Goal: Information Seeking & Learning: Learn about a topic

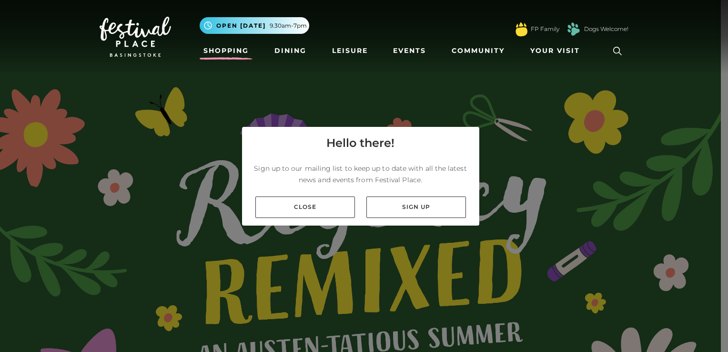
click at [227, 55] on link "Shopping" at bounding box center [226, 51] width 53 height 18
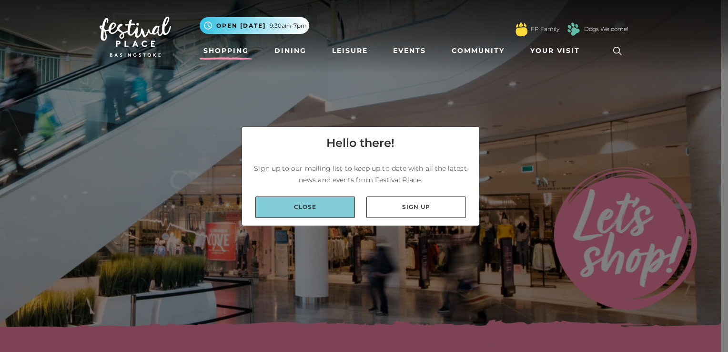
click at [312, 204] on link "Close" at bounding box center [305, 206] width 100 height 21
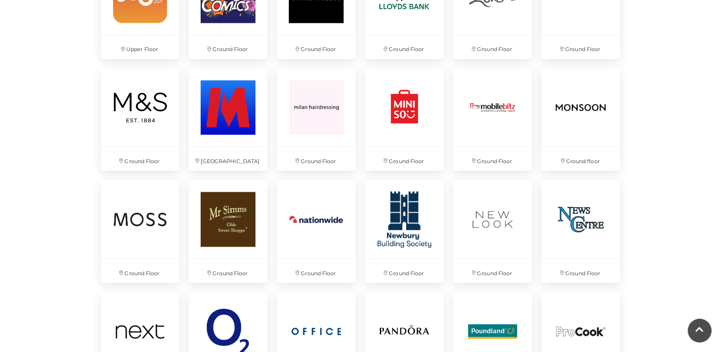
scroll to position [1659, 0]
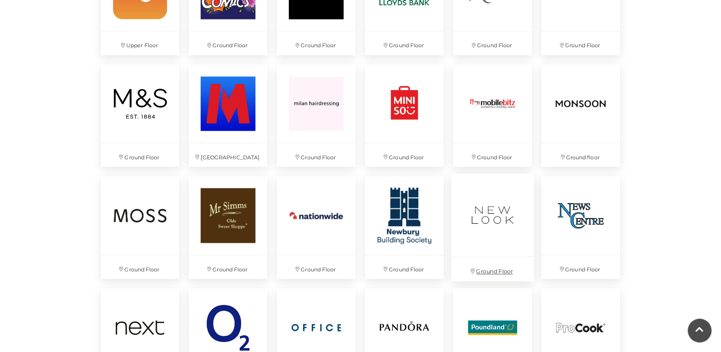
click at [477, 232] on img at bounding box center [492, 214] width 82 height 82
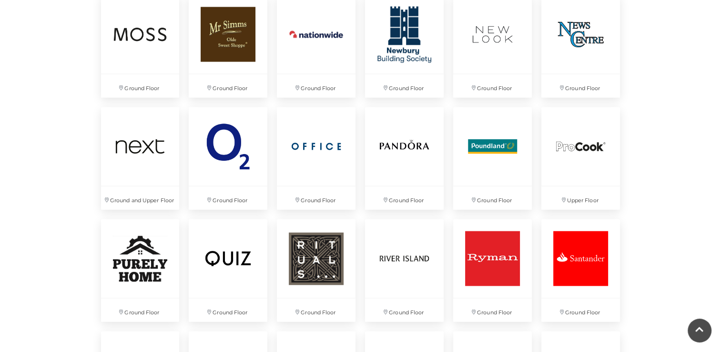
scroll to position [1850, 0]
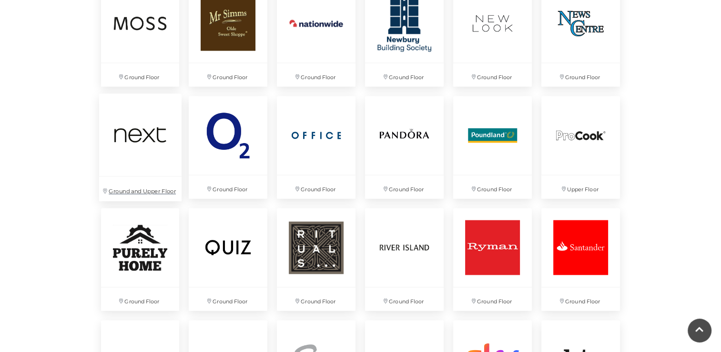
click at [158, 131] on img at bounding box center [140, 135] width 82 height 82
click at [387, 258] on img at bounding box center [404, 247] width 82 height 82
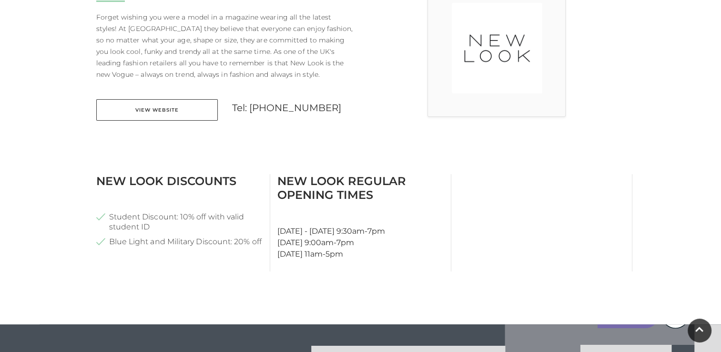
scroll to position [309, 0]
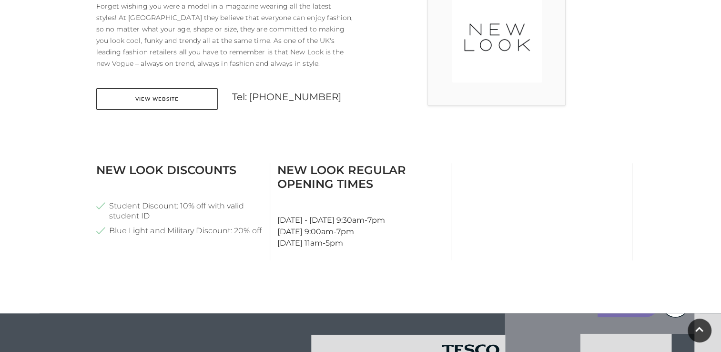
scroll to position [309, 0]
click at [669, 154] on main "New Look Home / Shopping / New Look About New Look Forget wishing you were a mo…" at bounding box center [360, 168] width 721 height 955
drag, startPoint x: 0, startPoint y: 0, endPoint x: 669, endPoint y: 154, distance: 686.5
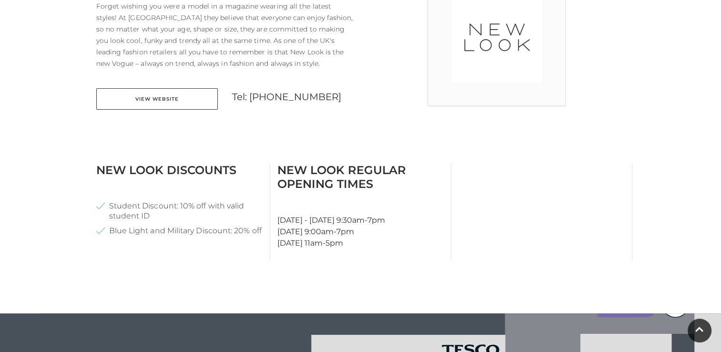
click at [669, 154] on main "New Look Home / Shopping / New Look About New Look Forget wishing you were a mo…" at bounding box center [360, 168] width 721 height 955
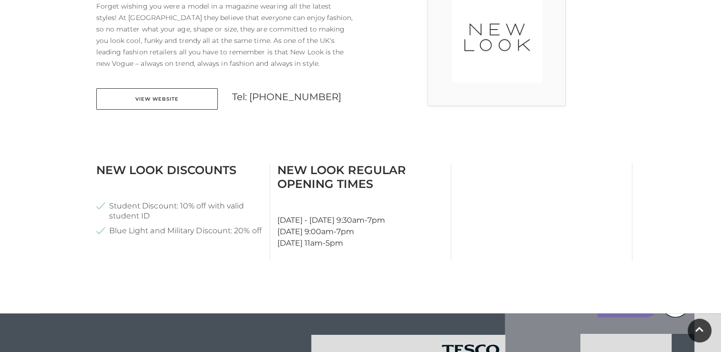
click at [669, 154] on main "New Look Home / Shopping / New Look About New Look Forget wishing you were a mo…" at bounding box center [360, 168] width 721 height 955
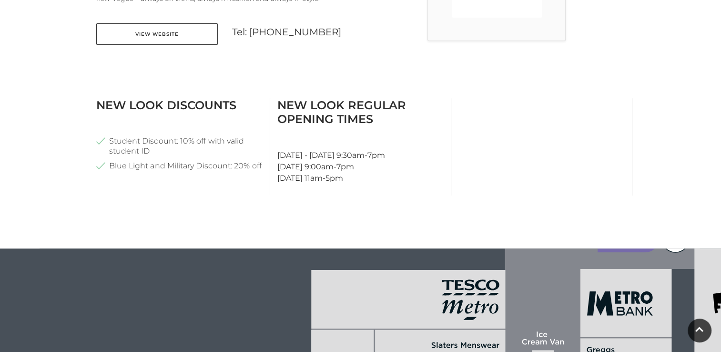
scroll to position [373, 0]
click at [669, 154] on main "New Look Home / Shopping / New Look About New Look Forget wishing you were a mo…" at bounding box center [360, 104] width 721 height 955
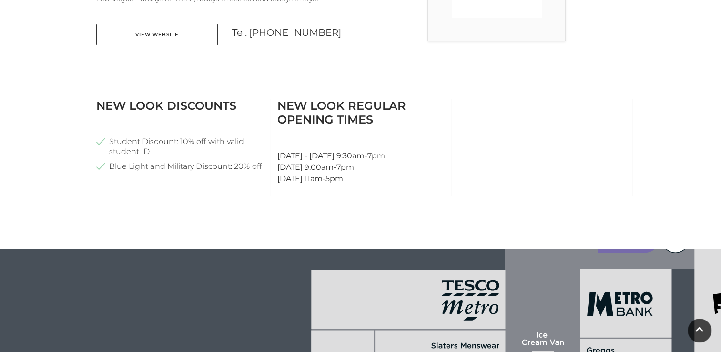
click at [669, 154] on main "New Look Home / Shopping / New Look About New Look Forget wishing you were a mo…" at bounding box center [360, 104] width 721 height 955
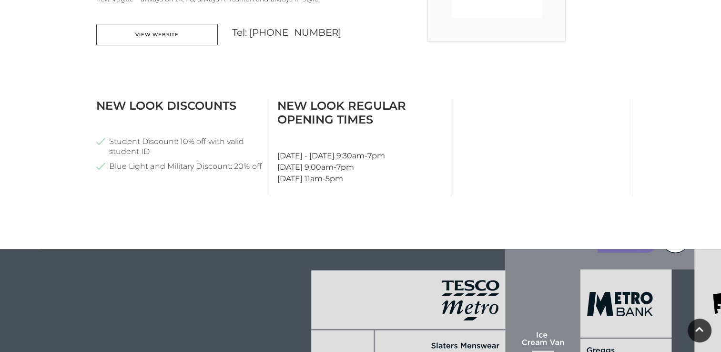
click at [669, 154] on main "New Look Home / Shopping / New Look About New Look Forget wishing you were a mo…" at bounding box center [360, 104] width 721 height 955
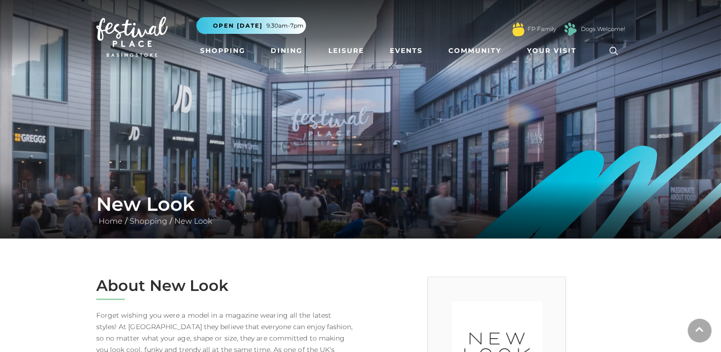
scroll to position [309, 0]
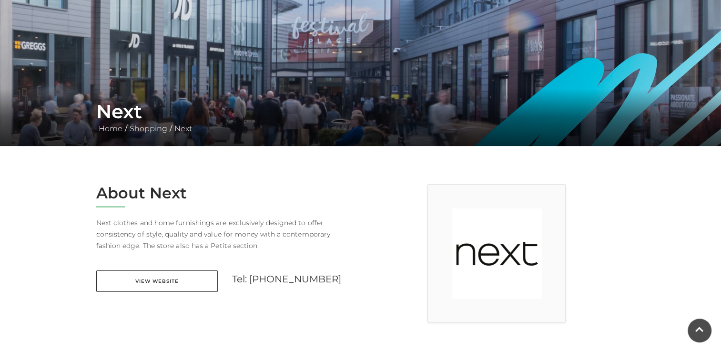
scroll to position [91, 0]
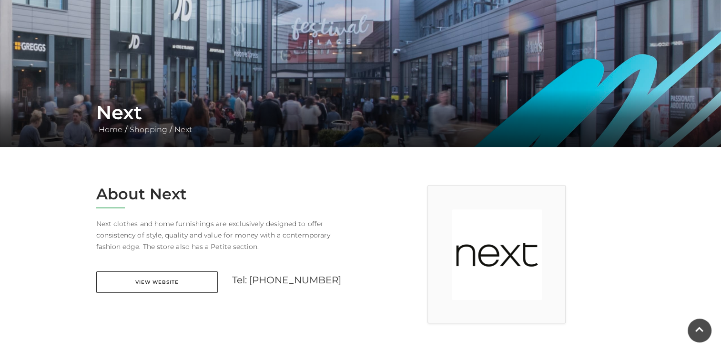
click at [238, 200] on h2 "About Next" at bounding box center [224, 194] width 257 height 18
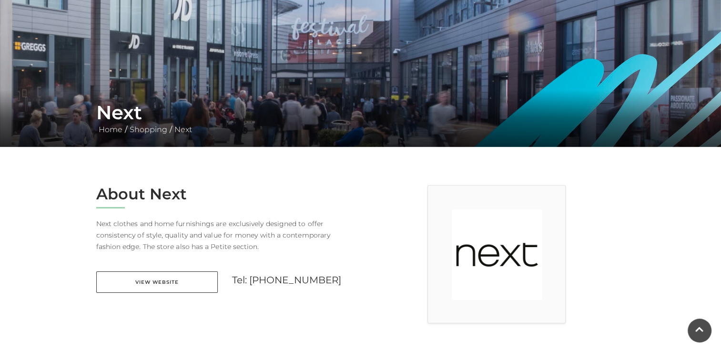
click at [238, 200] on h2 "About Next" at bounding box center [224, 194] width 257 height 18
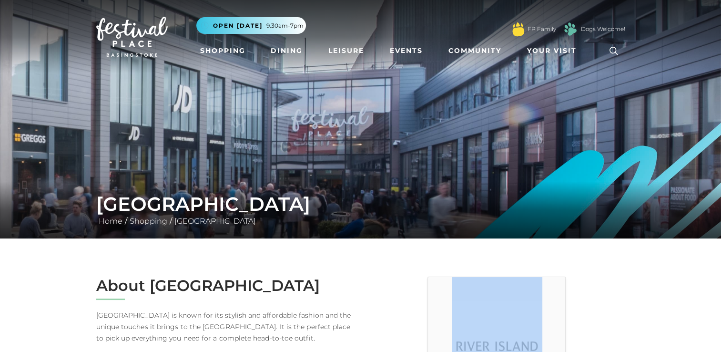
drag, startPoint x: 0, startPoint y: 0, endPoint x: 387, endPoint y: 258, distance: 465.2
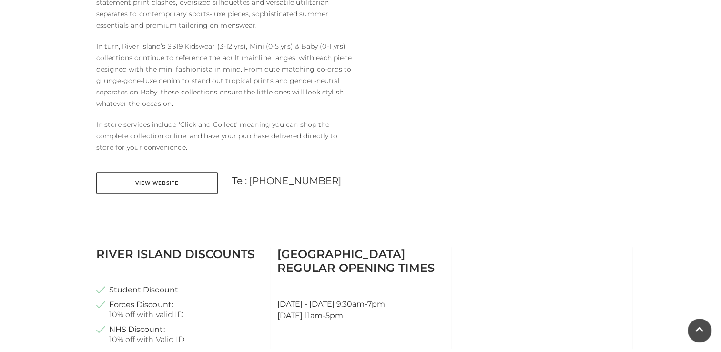
scroll to position [477, 0]
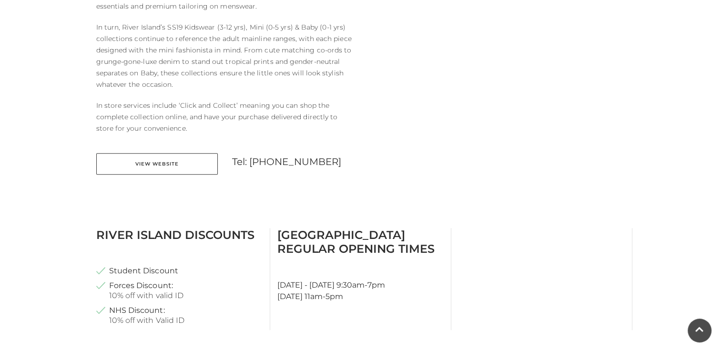
click at [387, 258] on div "[GEOGRAPHIC_DATA] Regular Opening Times [DATE] - [DATE] 9:30am-7pm [DATE] 11am-…" at bounding box center [360, 279] width 181 height 102
click at [387, 258] on div "River Island Regular Opening Times Monday - Saturday 9:30am-7pm Sunday 11am-5pm" at bounding box center [360, 279] width 181 height 102
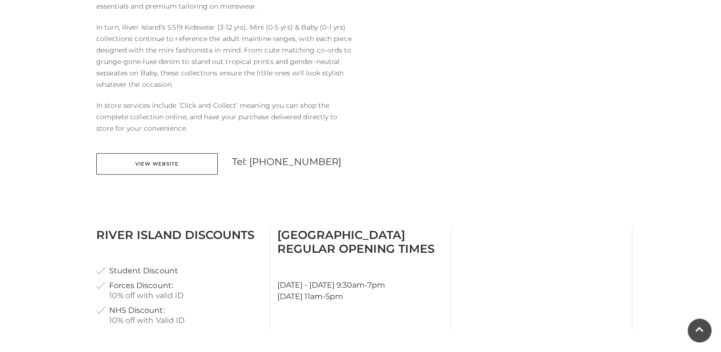
click at [387, 258] on div "River Island Regular Opening Times Monday - Saturday 9:30am-7pm Sunday 11am-5pm" at bounding box center [360, 279] width 181 height 102
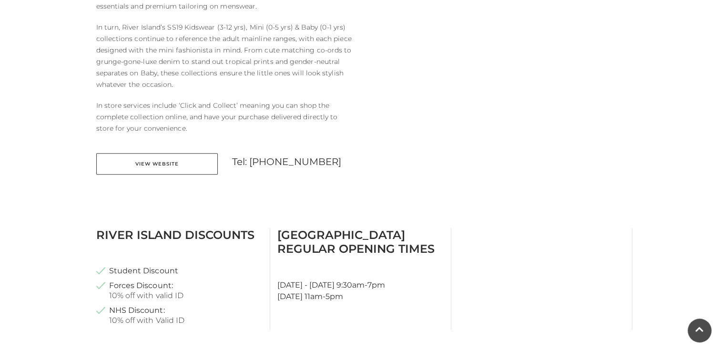
click at [387, 258] on div "River Island Regular Opening Times Monday - Saturday 9:30am-7pm Sunday 11am-5pm" at bounding box center [360, 279] width 181 height 102
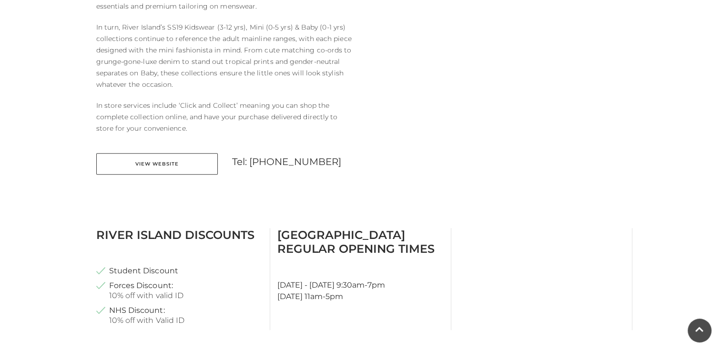
click at [387, 258] on div "River Island Regular Opening Times Monday - Saturday 9:30am-7pm Sunday 11am-5pm" at bounding box center [360, 279] width 181 height 102
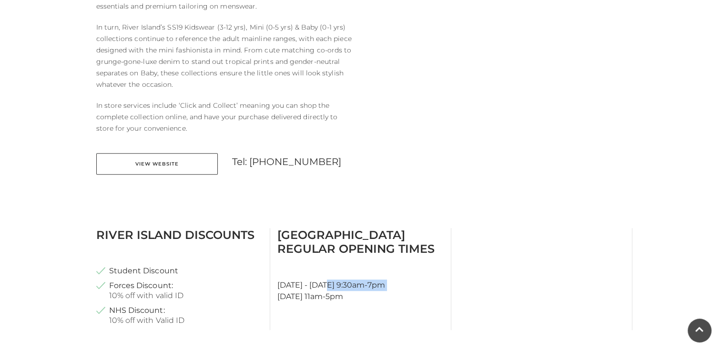
click at [387, 258] on div "River Island Regular Opening Times Monday - Saturday 9:30am-7pm Sunday 11am-5pm" at bounding box center [360, 279] width 181 height 102
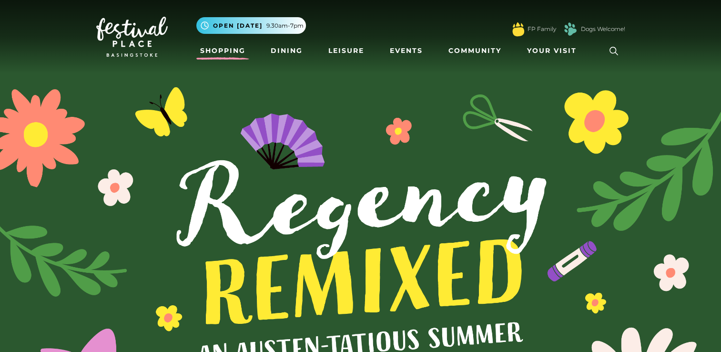
click at [206, 51] on link "Shopping" at bounding box center [222, 51] width 53 height 18
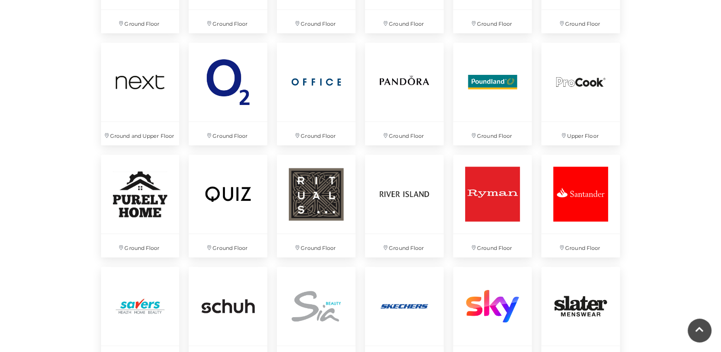
scroll to position [1864, 0]
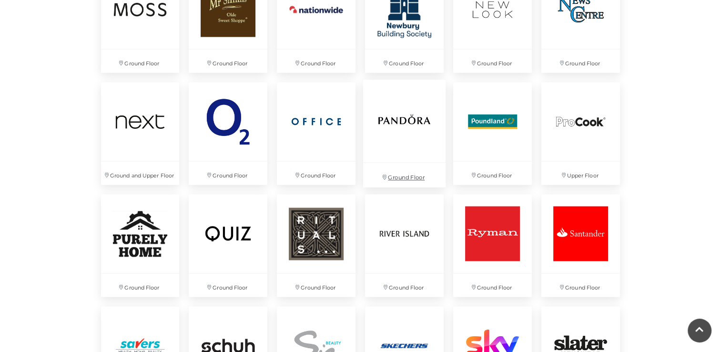
click at [416, 119] on img at bounding box center [404, 121] width 82 height 82
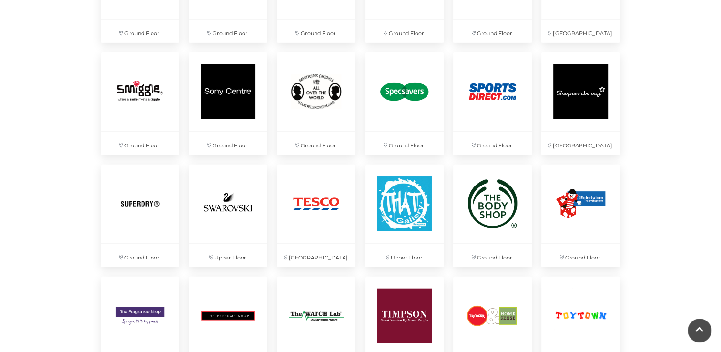
scroll to position [2323, 0]
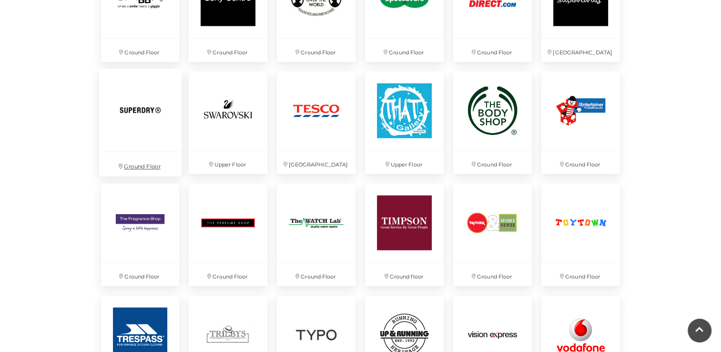
click at [163, 137] on img at bounding box center [140, 110] width 82 height 82
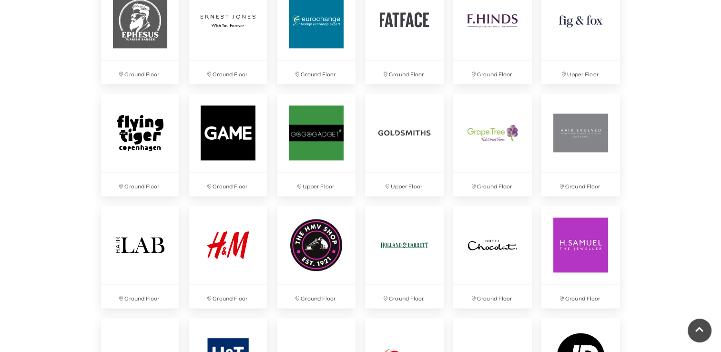
scroll to position [1218, 0]
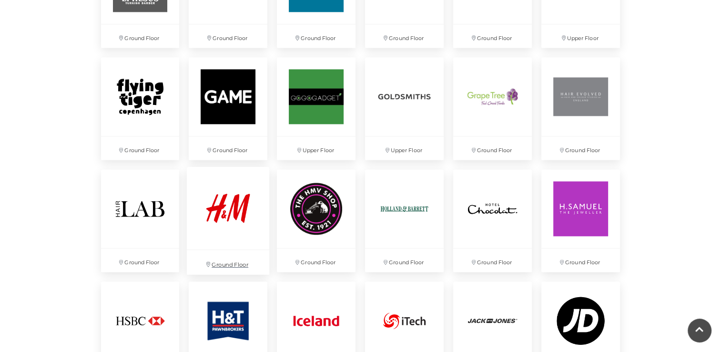
click at [254, 222] on img at bounding box center [228, 207] width 82 height 82
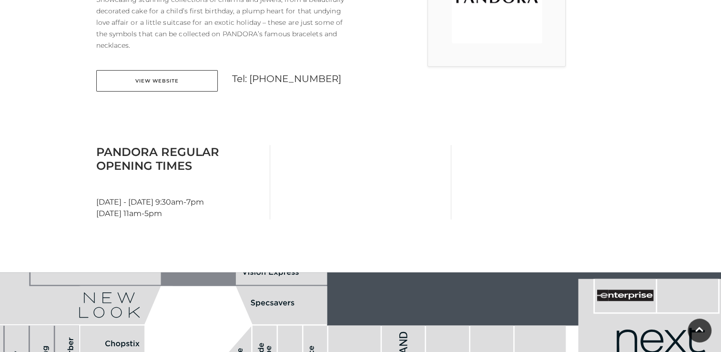
scroll to position [345, 0]
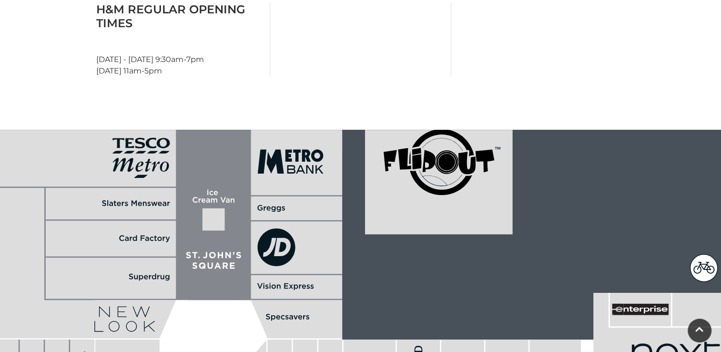
scroll to position [261, 0]
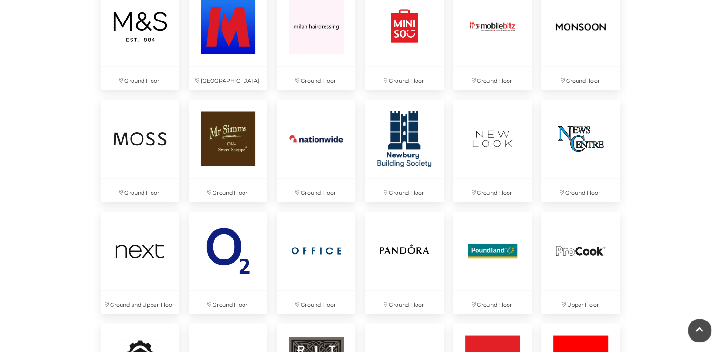
scroll to position [1737, 0]
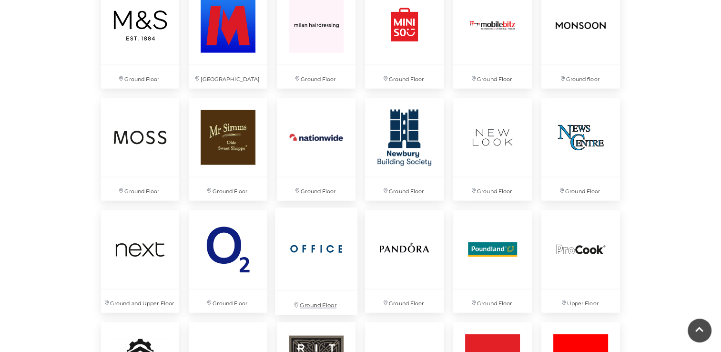
click at [310, 238] on img at bounding box center [316, 248] width 82 height 82
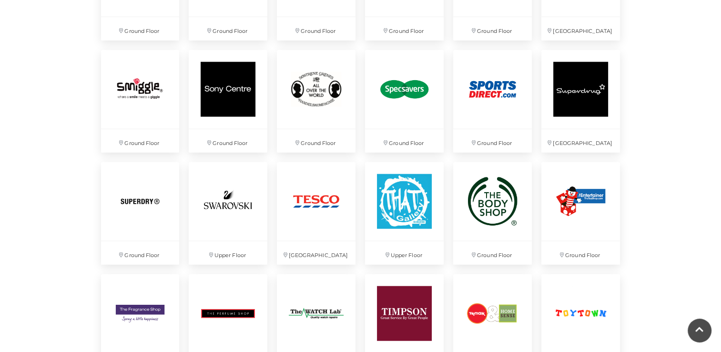
scroll to position [2252, 0]
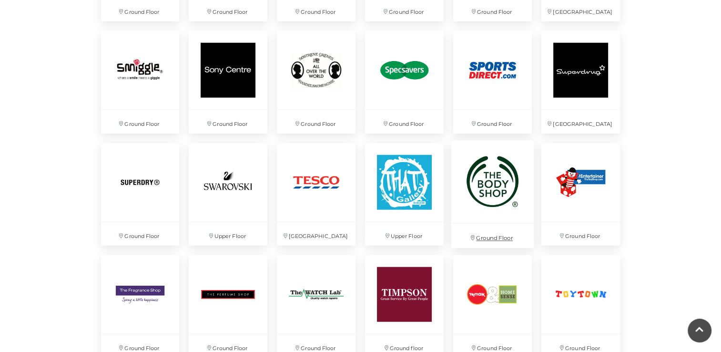
click at [465, 197] on img at bounding box center [492, 182] width 82 height 82
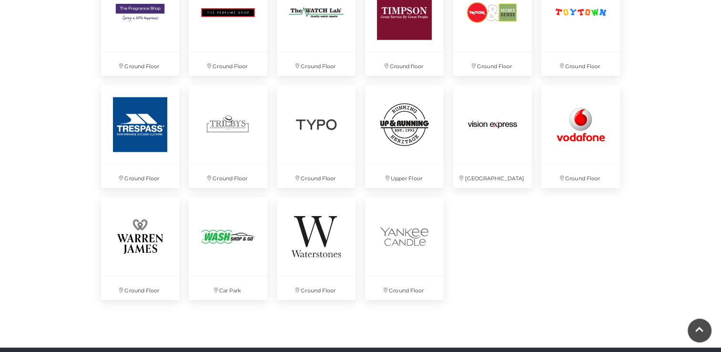
scroll to position [2555, 0]
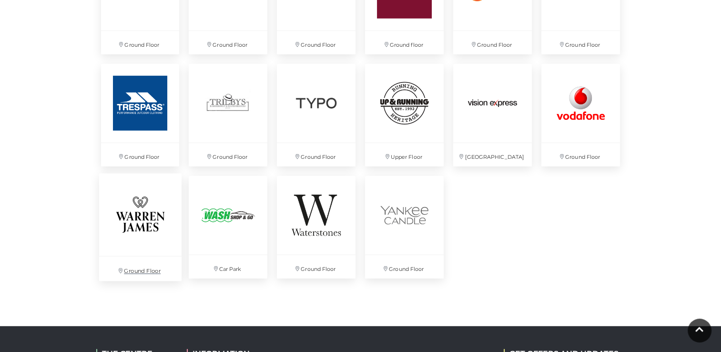
click at [121, 209] on img at bounding box center [140, 214] width 82 height 82
click at [404, 264] on p "Ground Floor" at bounding box center [404, 268] width 82 height 24
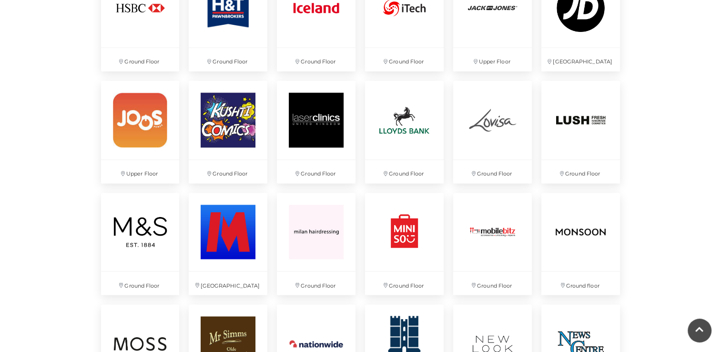
scroll to position [1527, 0]
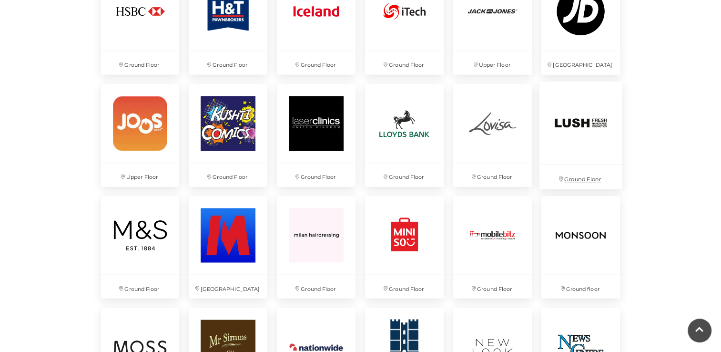
click at [593, 143] on img at bounding box center [580, 122] width 82 height 82
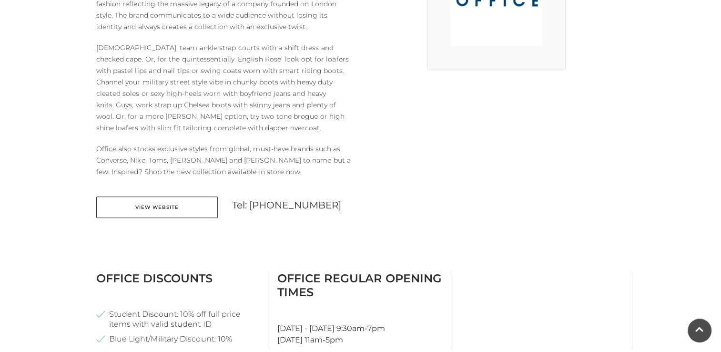
scroll to position [364, 0]
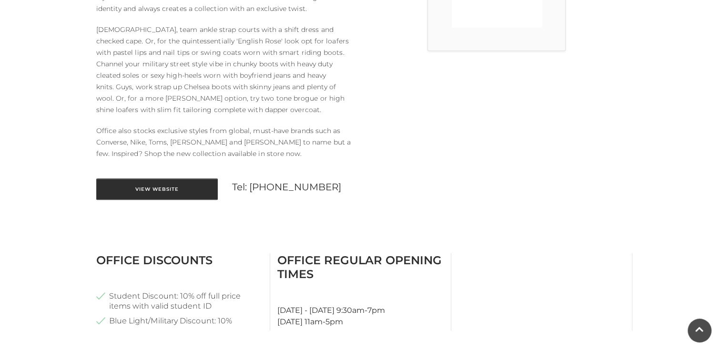
click at [194, 196] on link "View Website" at bounding box center [157, 188] width 122 height 21
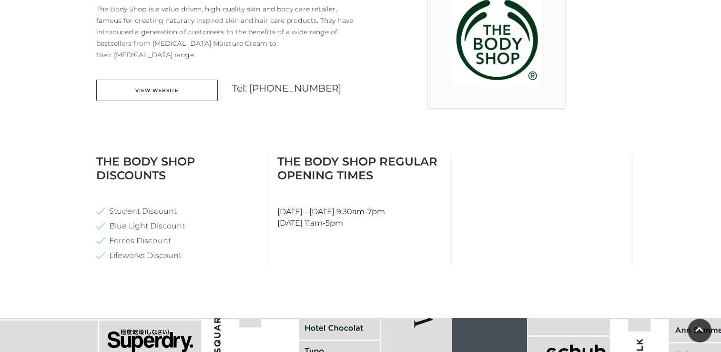
scroll to position [305, 0]
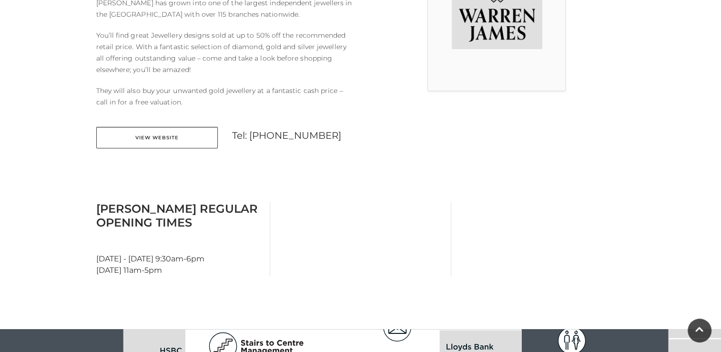
scroll to position [328, 0]
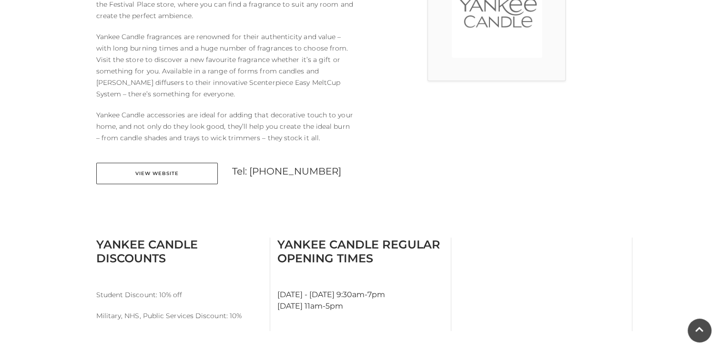
scroll to position [335, 0]
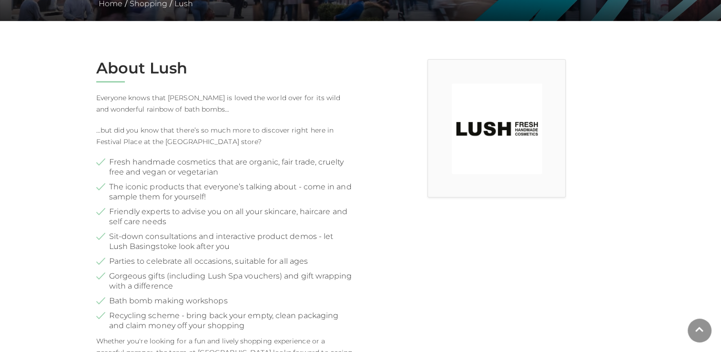
scroll to position [774, 0]
